Goal: Information Seeking & Learning: Understand process/instructions

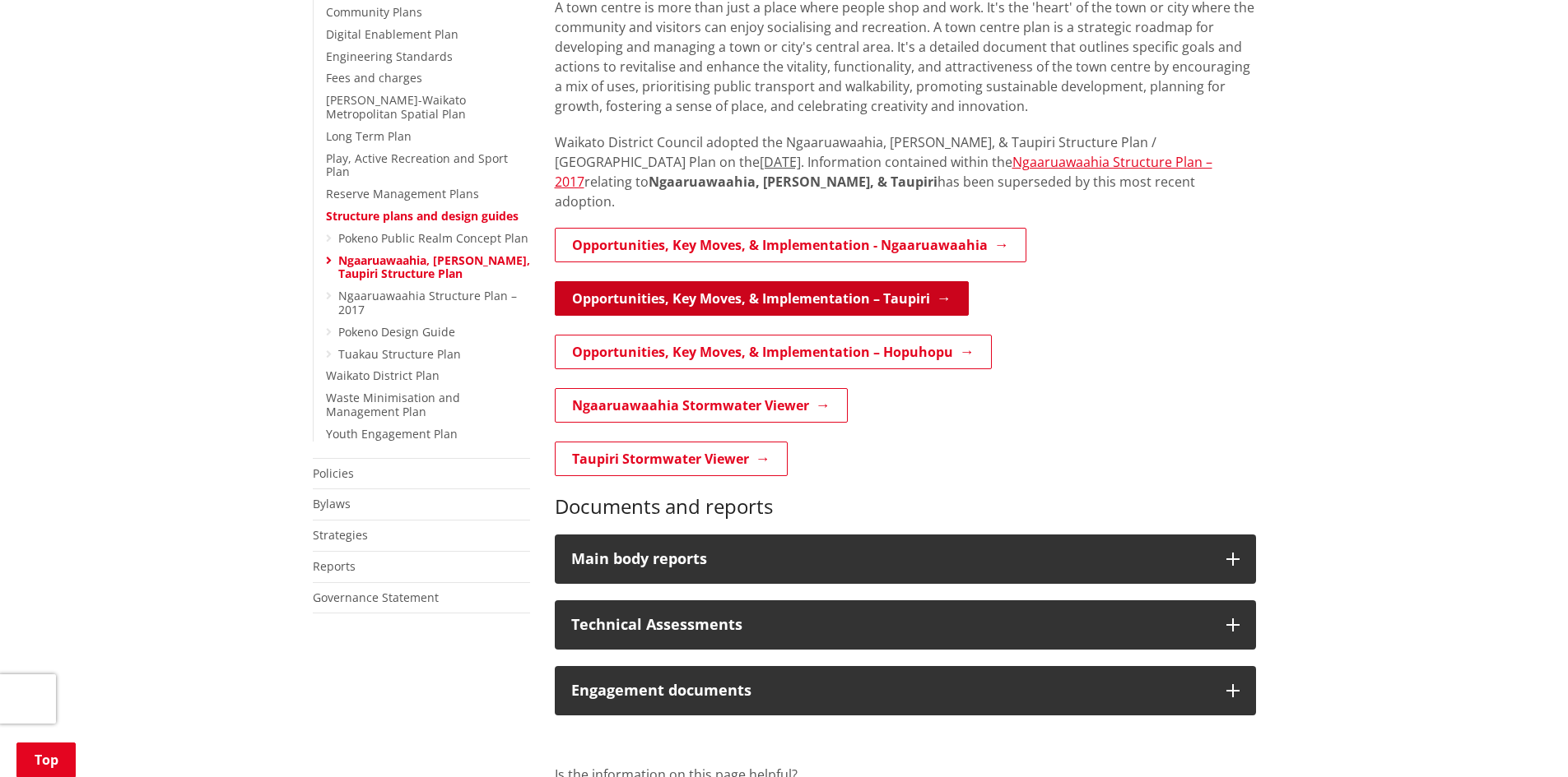
scroll to position [741, 0]
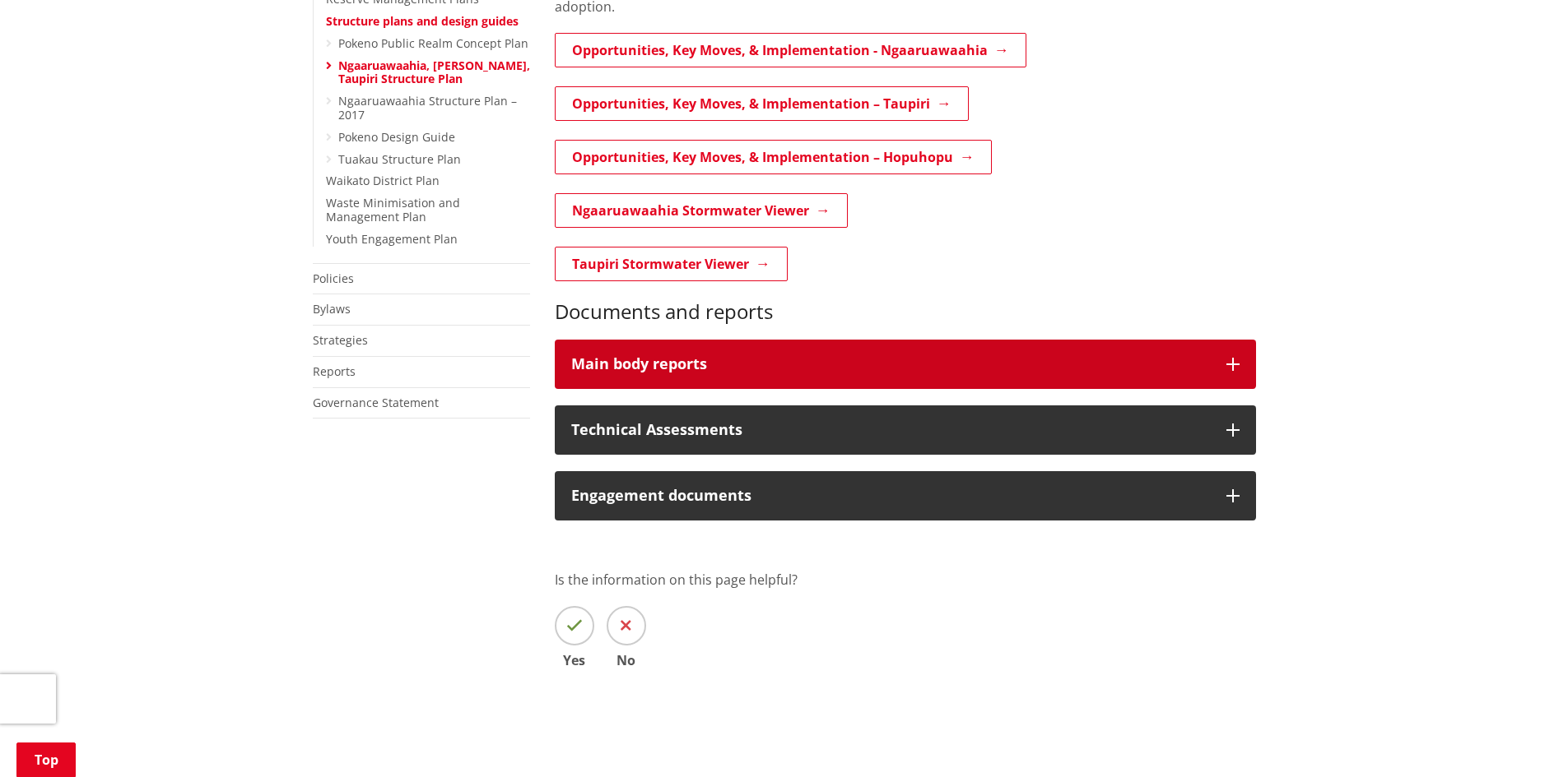
click at [716, 356] on div "Main body reports" at bounding box center [890, 364] width 639 height 17
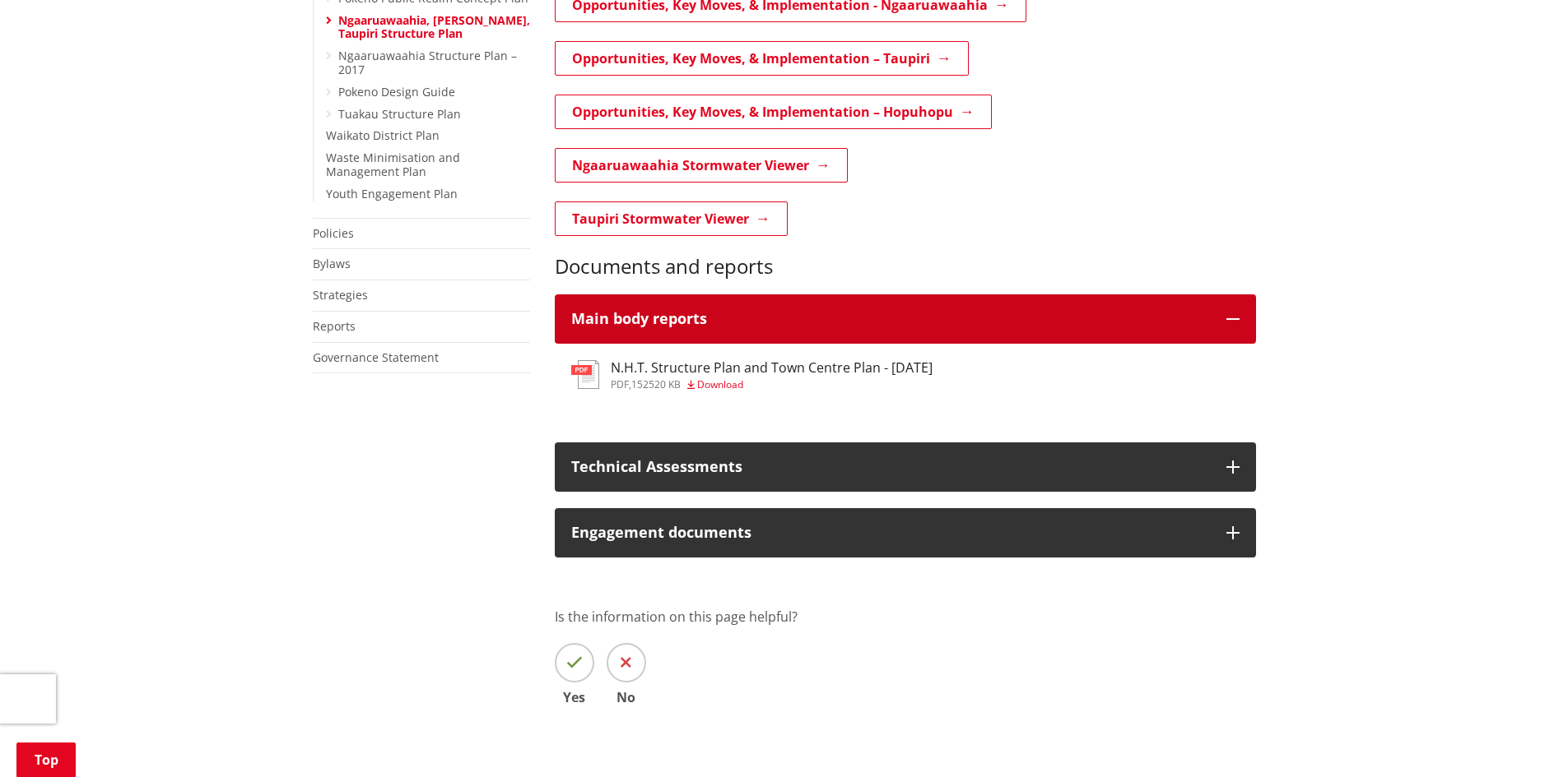
scroll to position [823, 0]
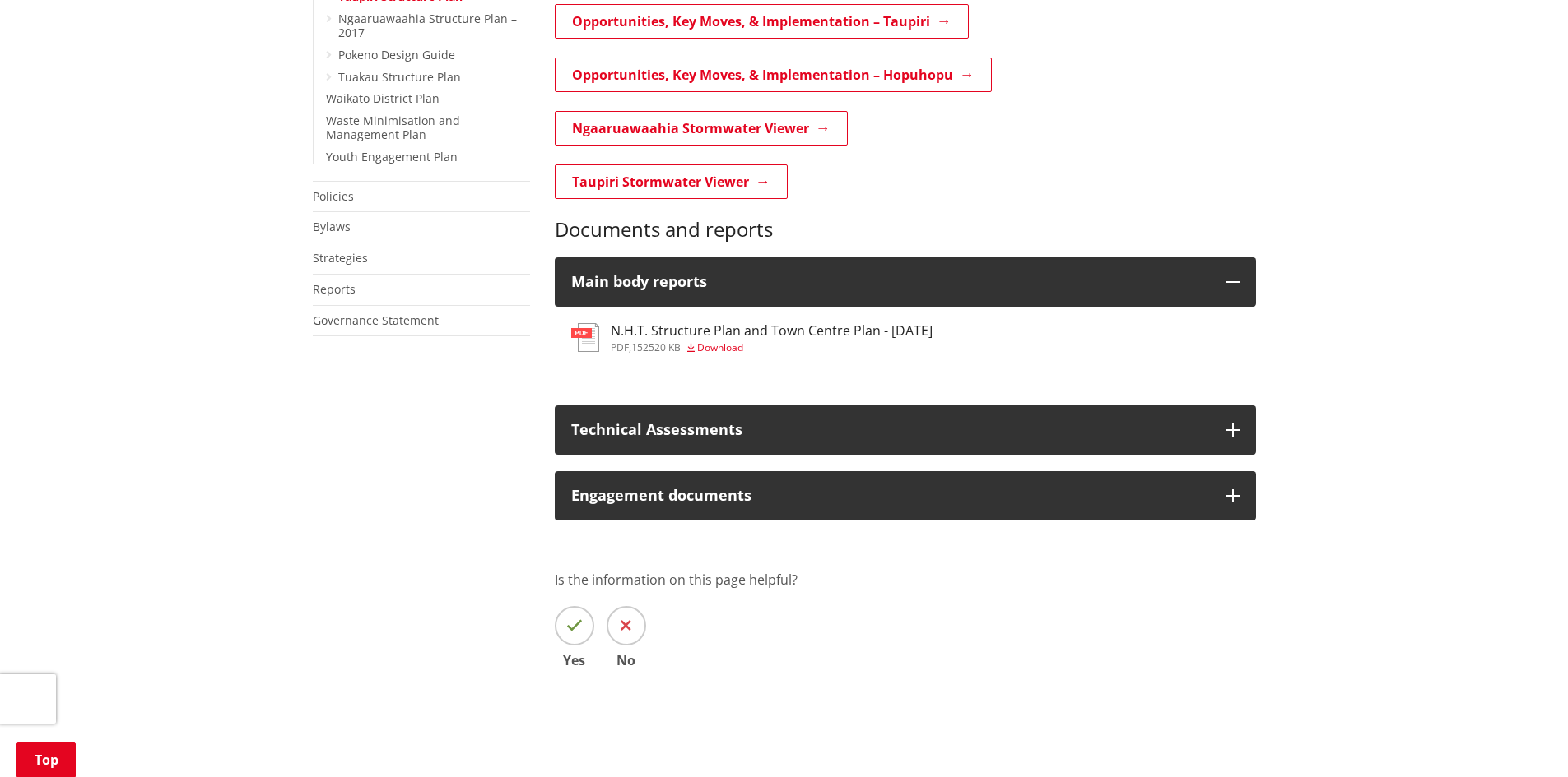
click at [725, 323] on h3 "N.H.T. Structure Plan and Town Centre Plan - [DATE]" at bounding box center [771, 331] width 322 height 16
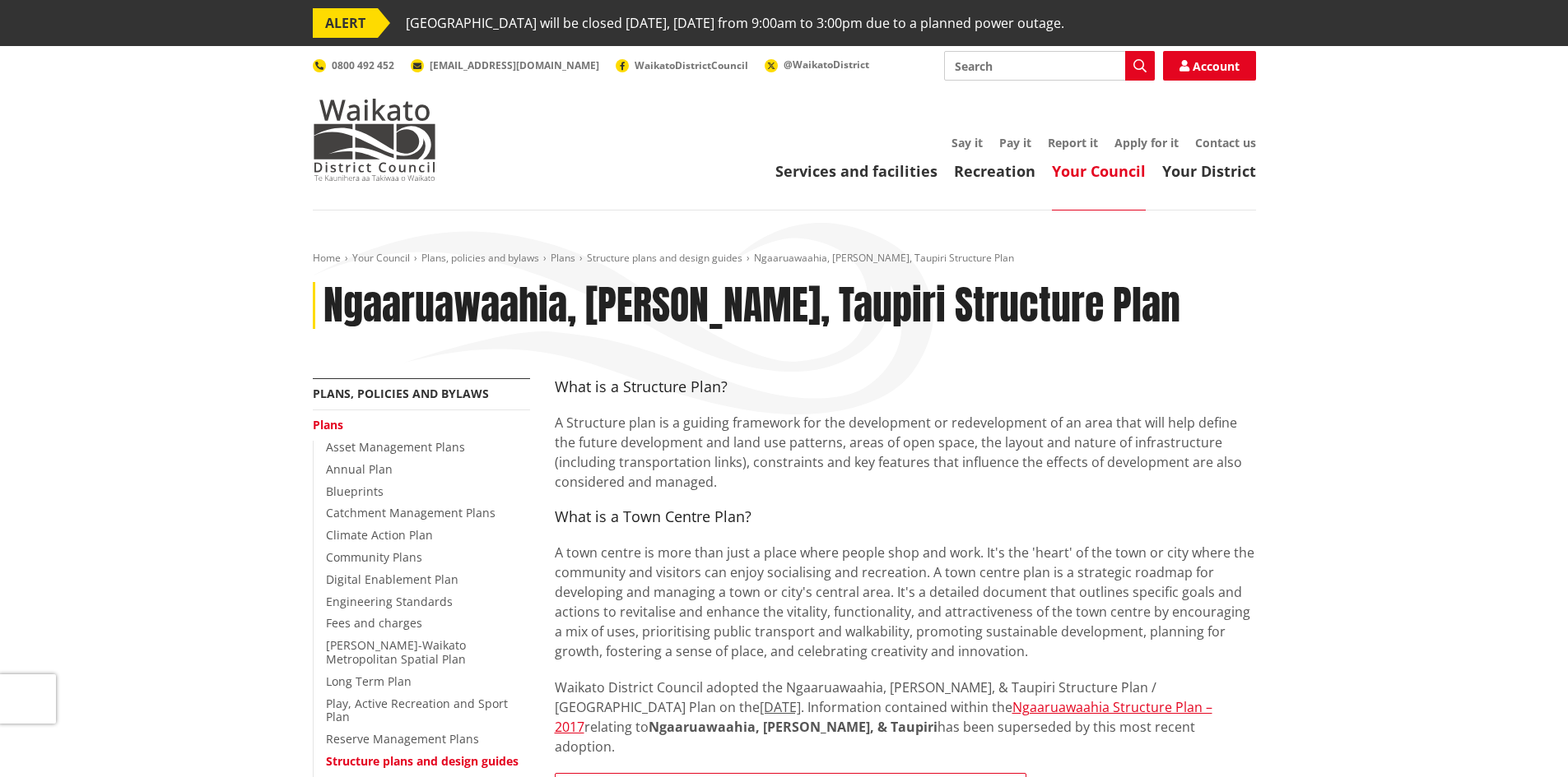
scroll to position [823, 0]
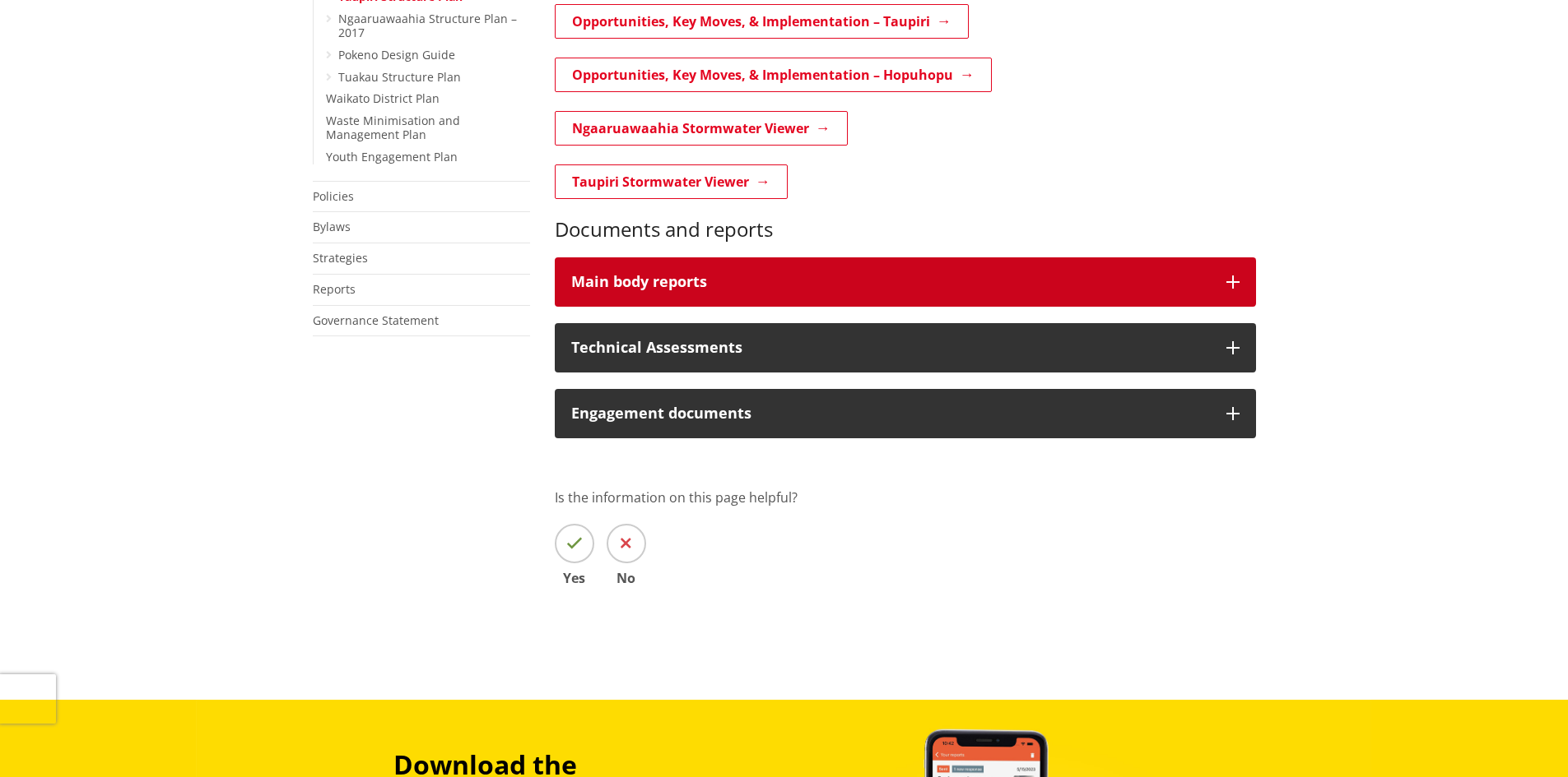
click at [704, 274] on div "Main body reports" at bounding box center [890, 282] width 639 height 17
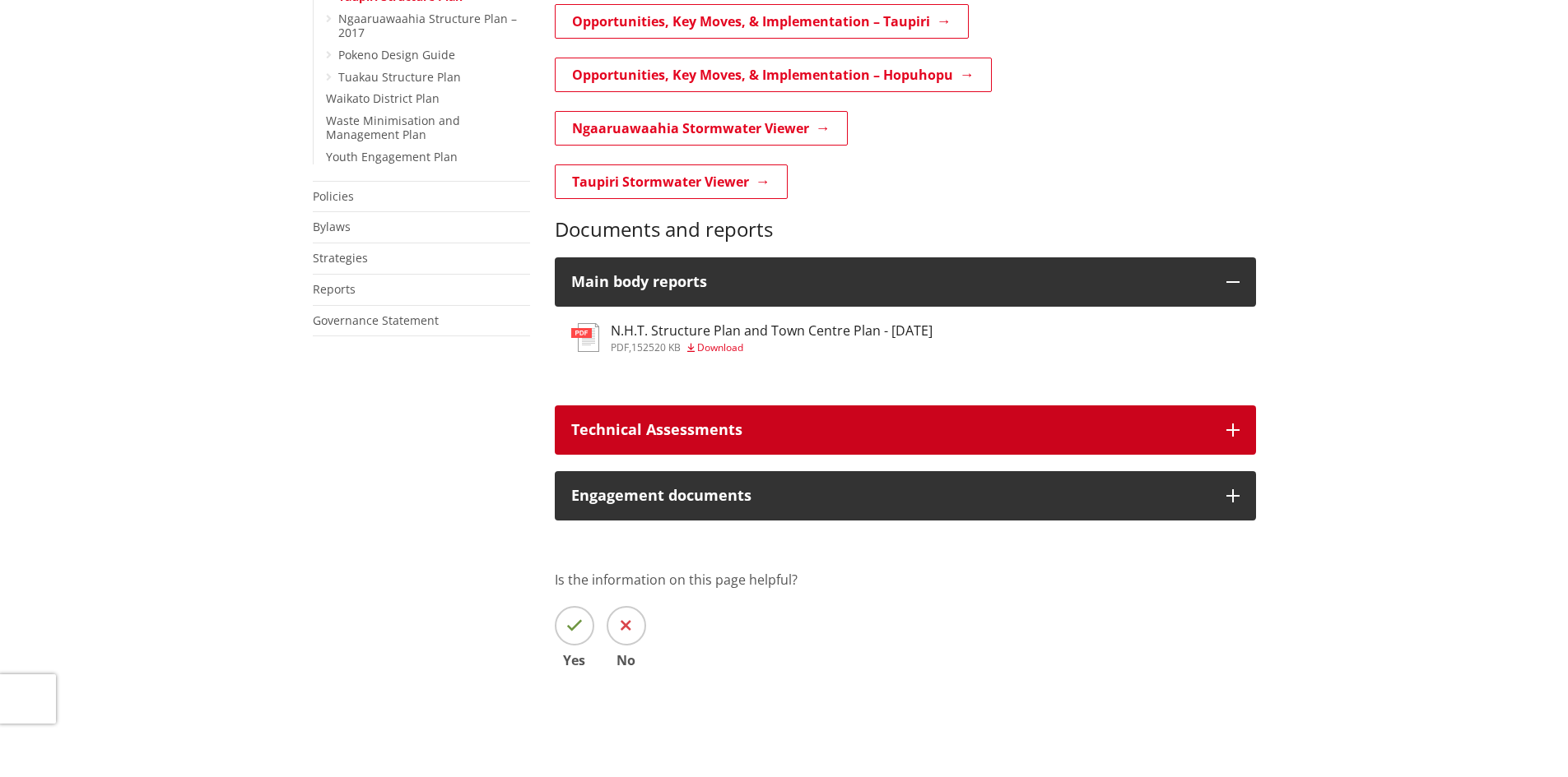
click at [714, 422] on p "Technical Assessments" at bounding box center [890, 430] width 639 height 17
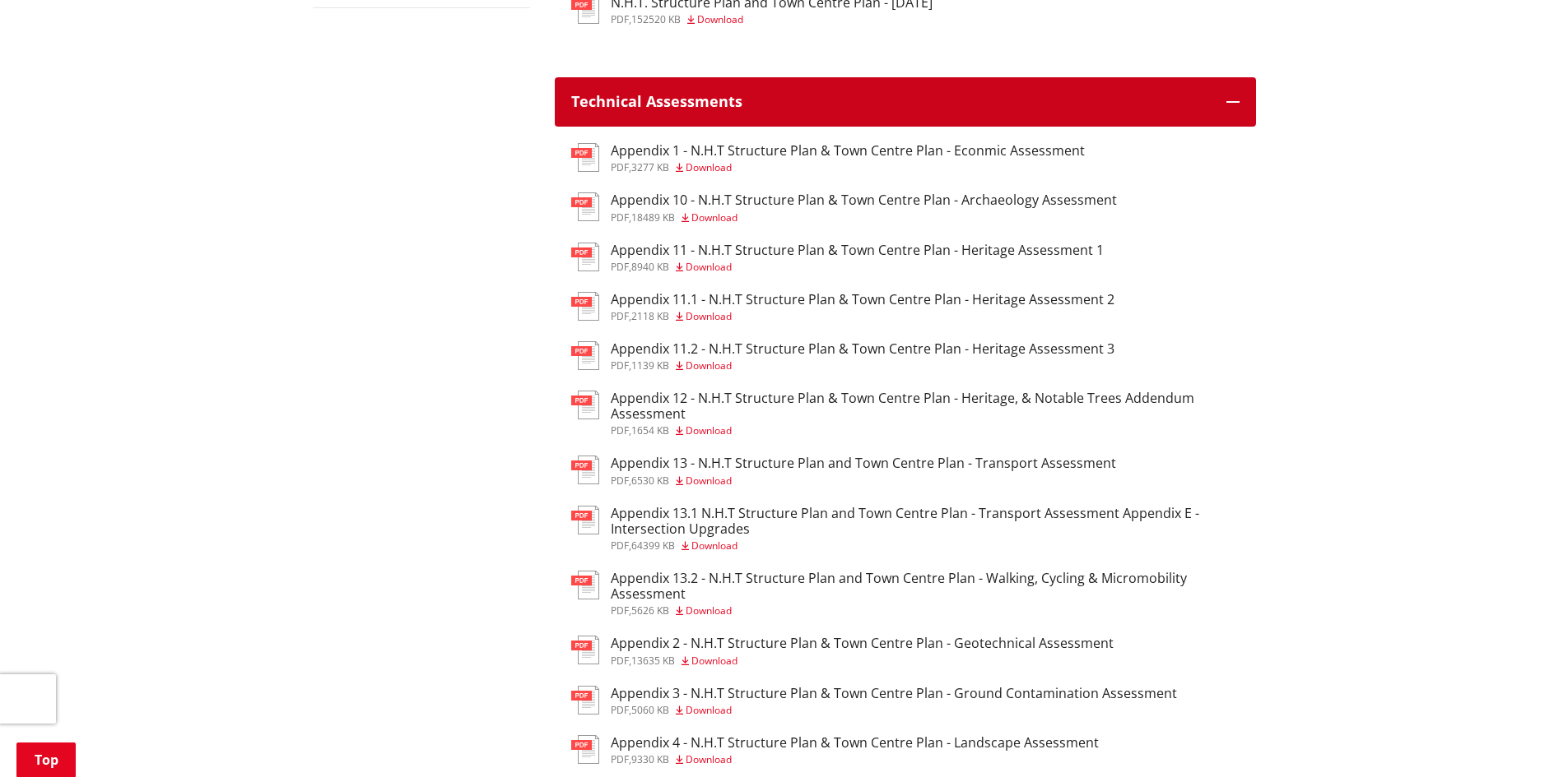
scroll to position [1151, 0]
